Goal: Information Seeking & Learning: Learn about a topic

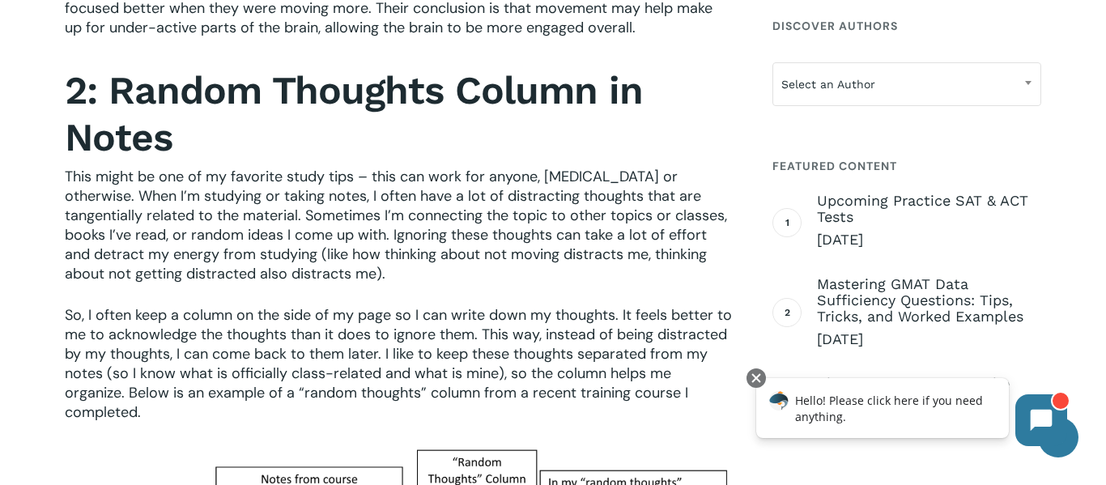
scroll to position [1696, 0]
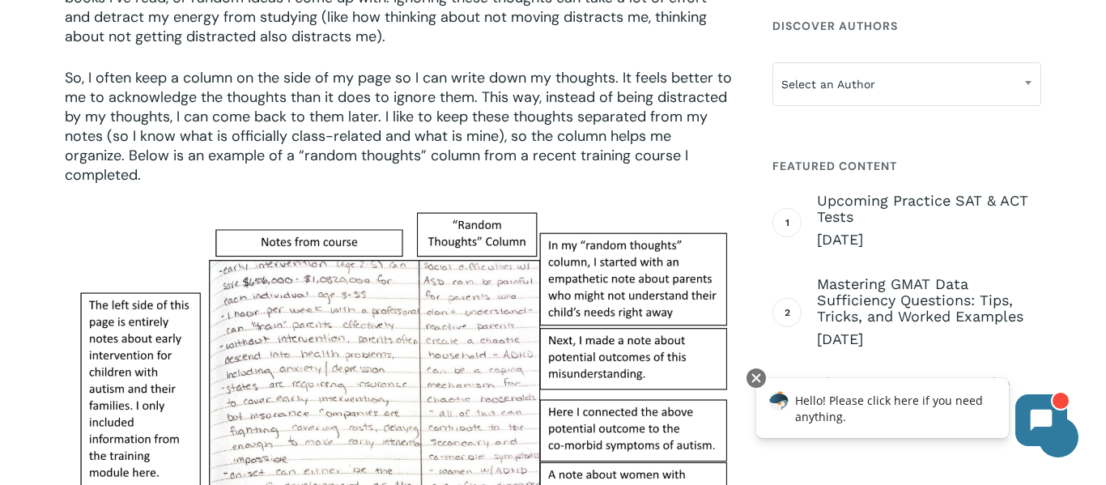
click at [591, 468] on img at bounding box center [399, 406] width 669 height 401
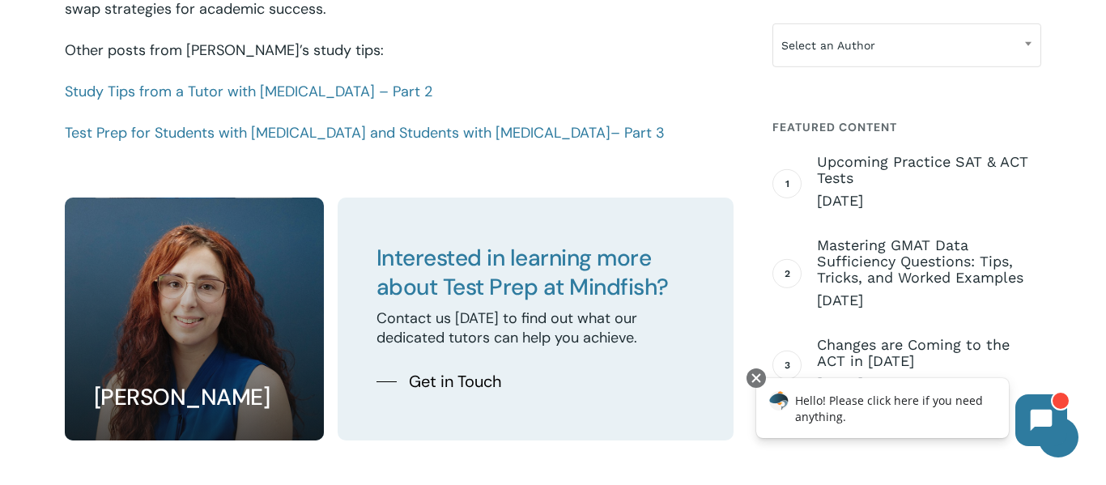
scroll to position [2525, 0]
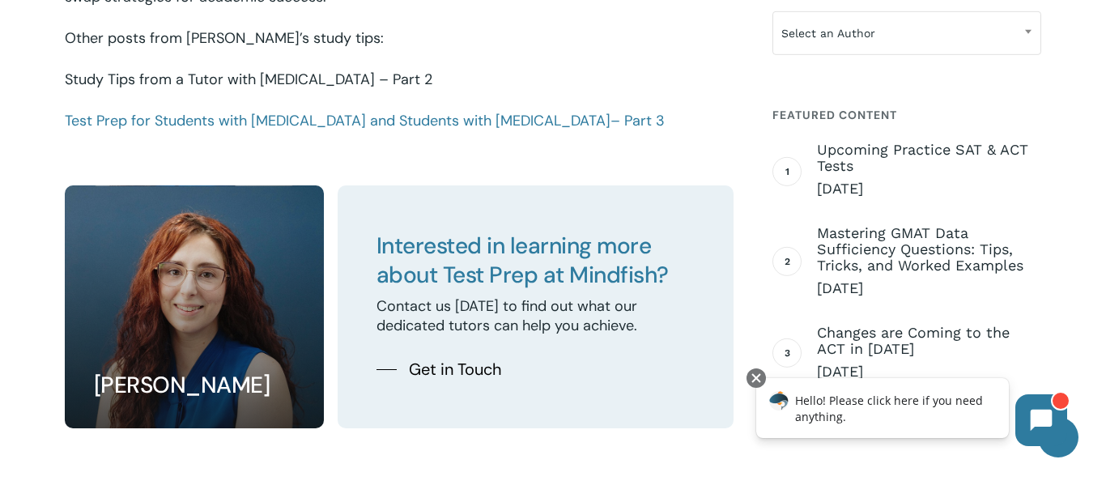
click at [295, 70] on link "Study Tips from a Tutor with [MEDICAL_DATA] – Part 2" at bounding box center [249, 79] width 368 height 19
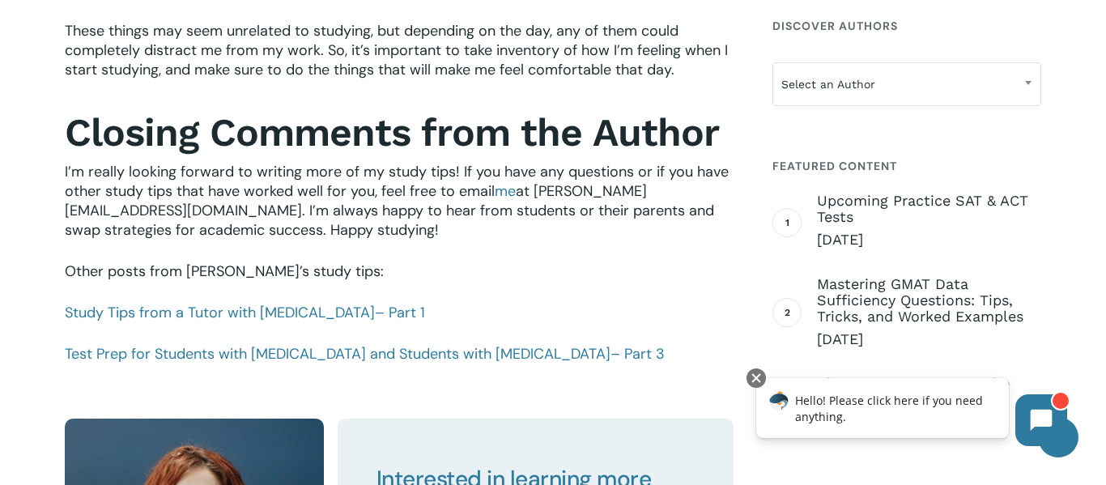
scroll to position [1758, 0]
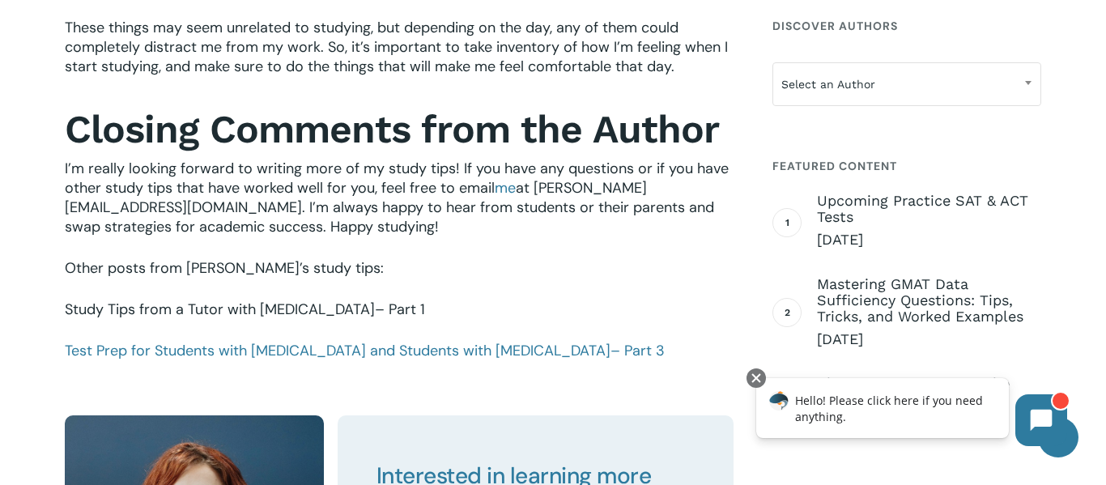
click at [266, 308] on link "Study Tips from a Tutor with [MEDICAL_DATA] – Part 1" at bounding box center [245, 309] width 360 height 19
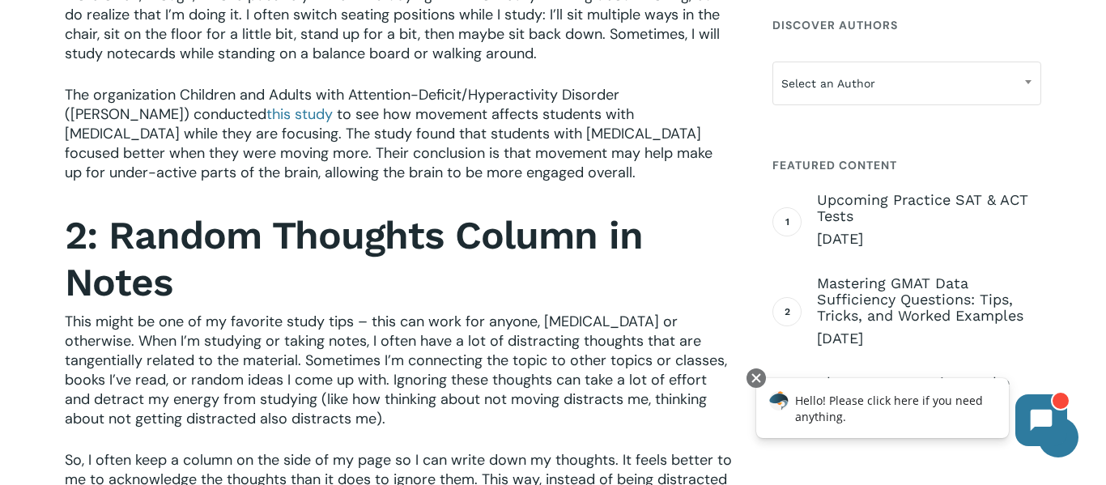
scroll to position [1309, 0]
